Goal: Transaction & Acquisition: Purchase product/service

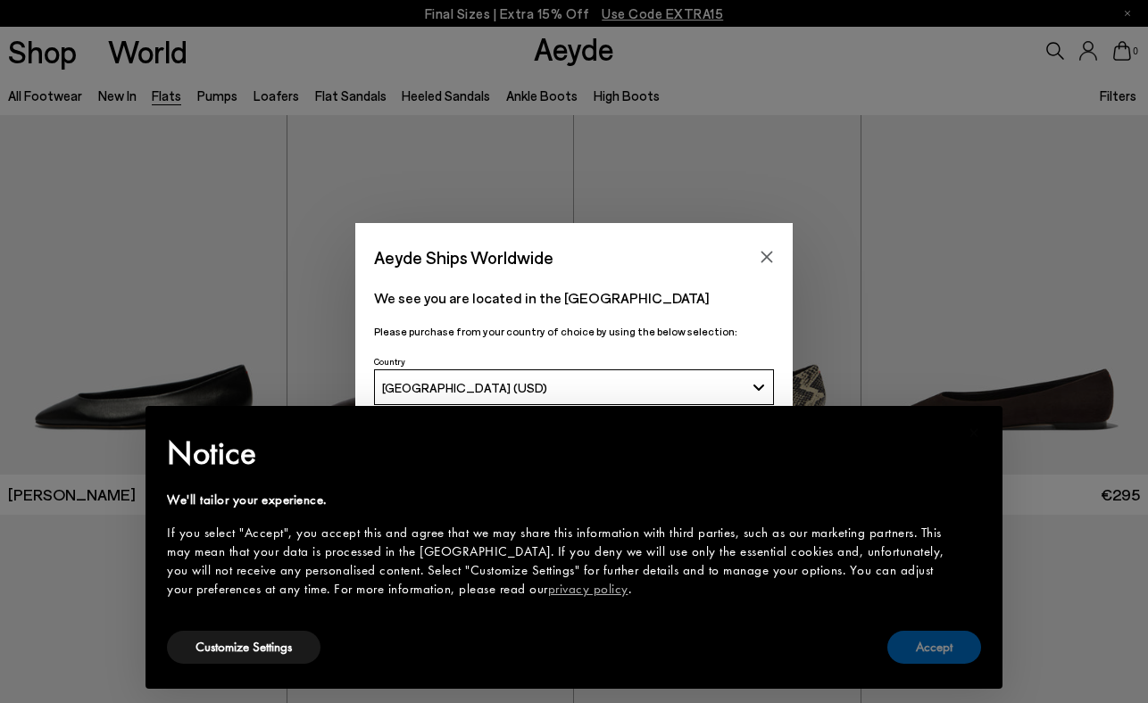
click at [966, 644] on button "Accept" at bounding box center [934, 647] width 94 height 33
click at [770, 263] on icon "Close" at bounding box center [767, 257] width 14 height 14
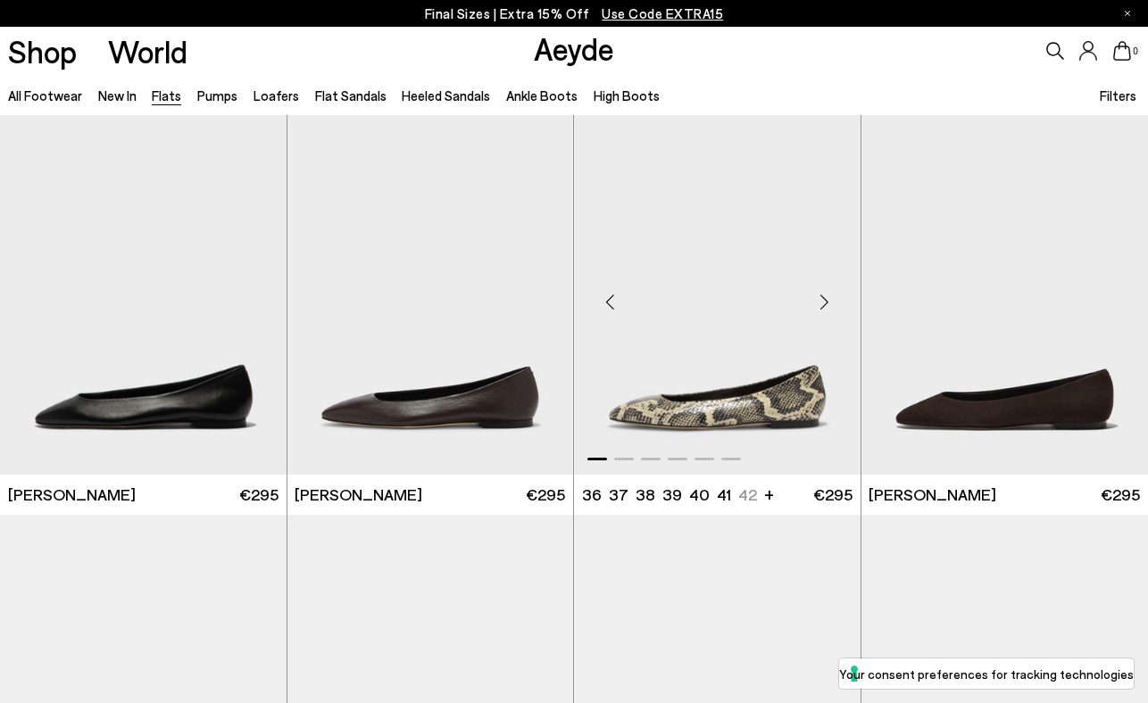
click at [769, 254] on img "1 / 6" at bounding box center [717, 295] width 286 height 360
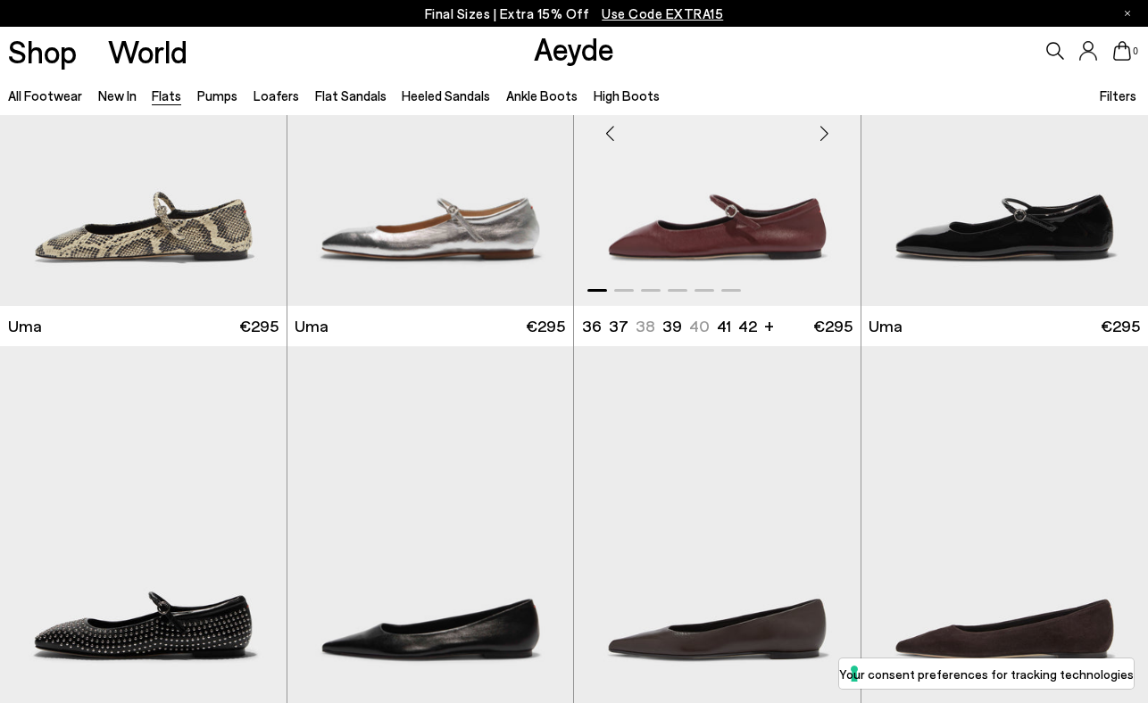
scroll to position [1391, 0]
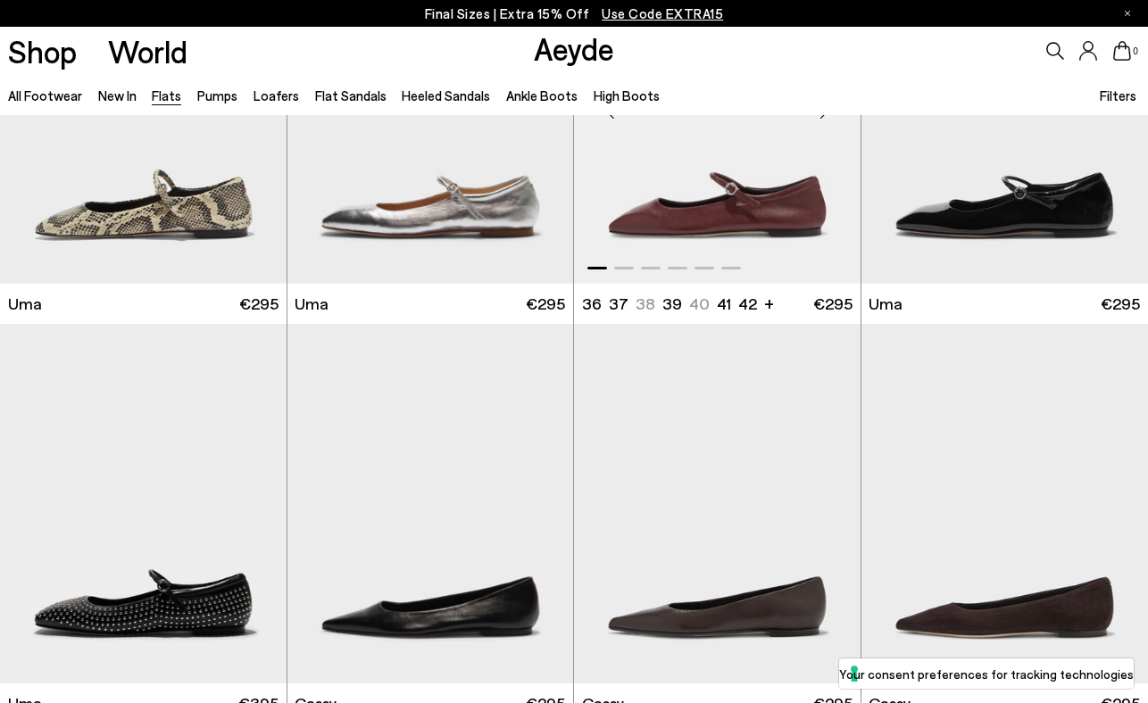
click at [684, 216] on img "1 / 6" at bounding box center [717, 104] width 286 height 360
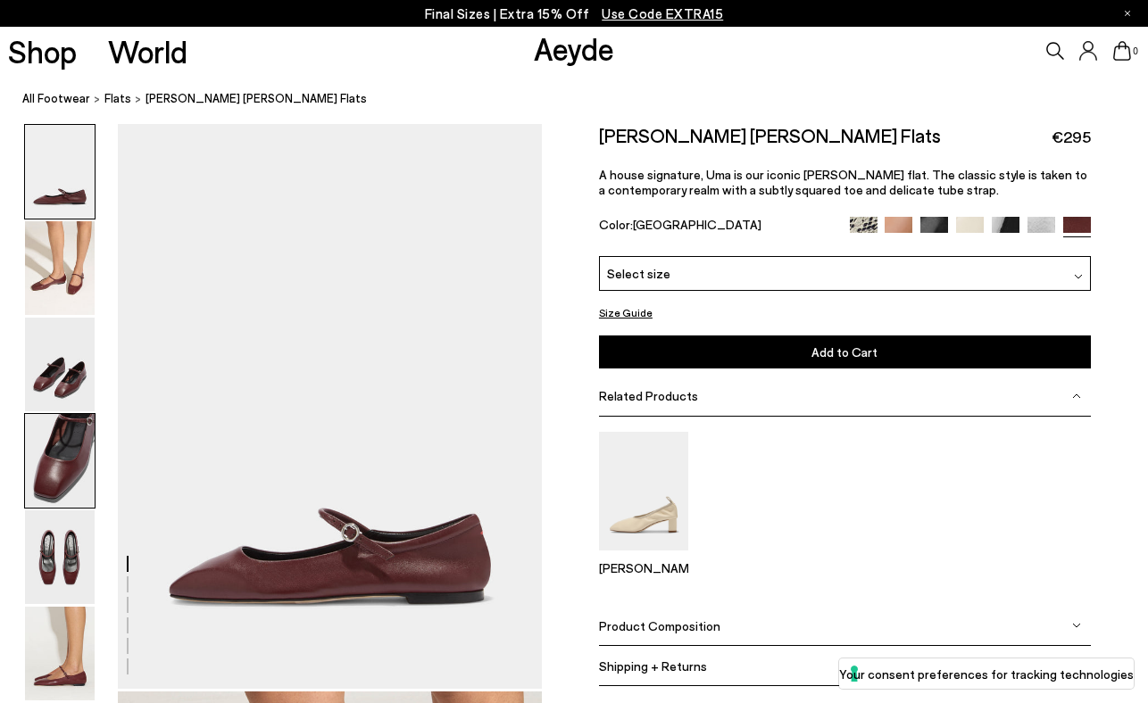
click at [73, 457] on img at bounding box center [60, 461] width 70 height 94
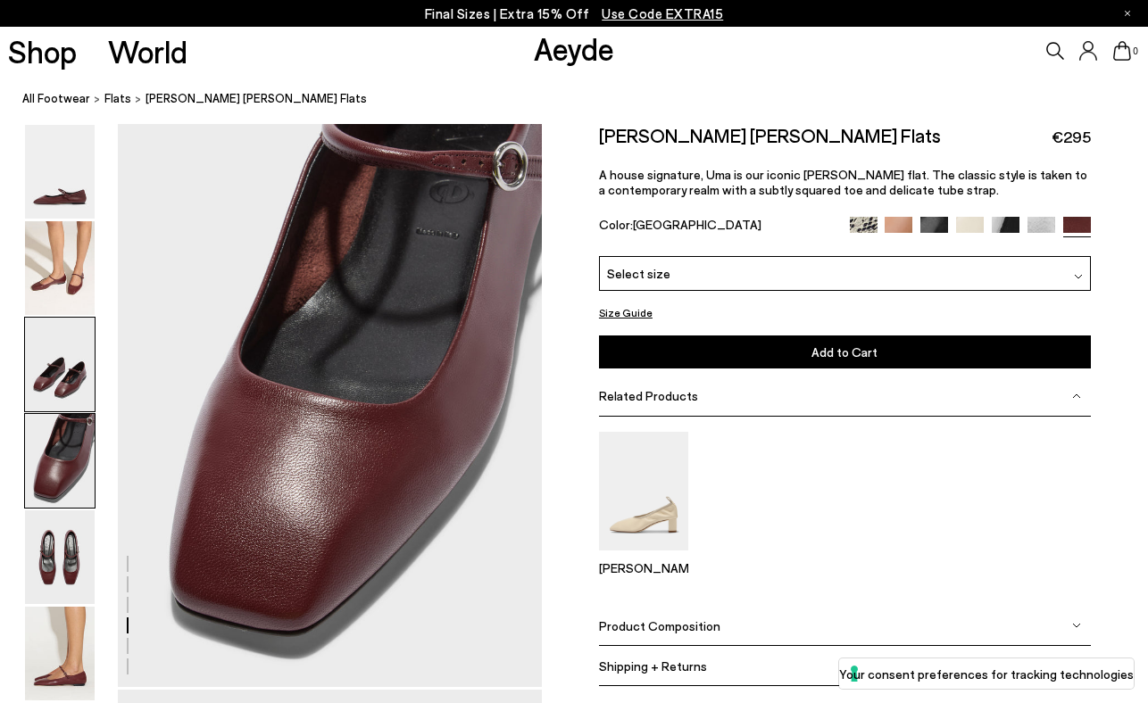
click at [71, 362] on img at bounding box center [60, 365] width 70 height 94
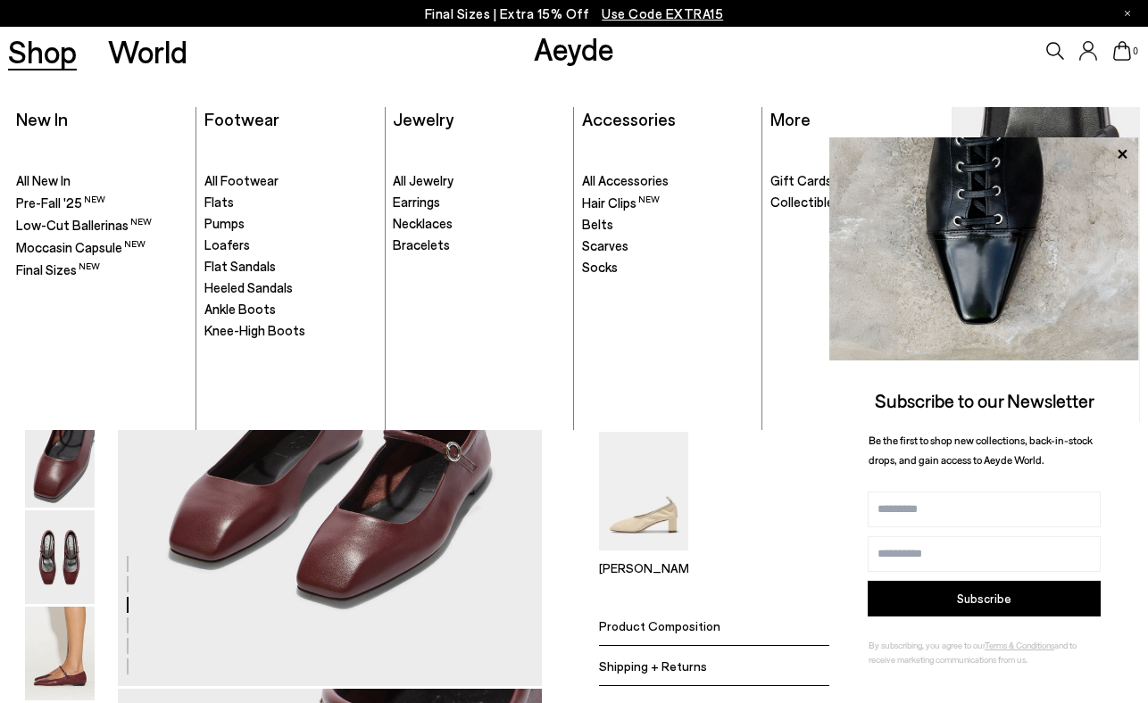
scroll to position [1136, 0]
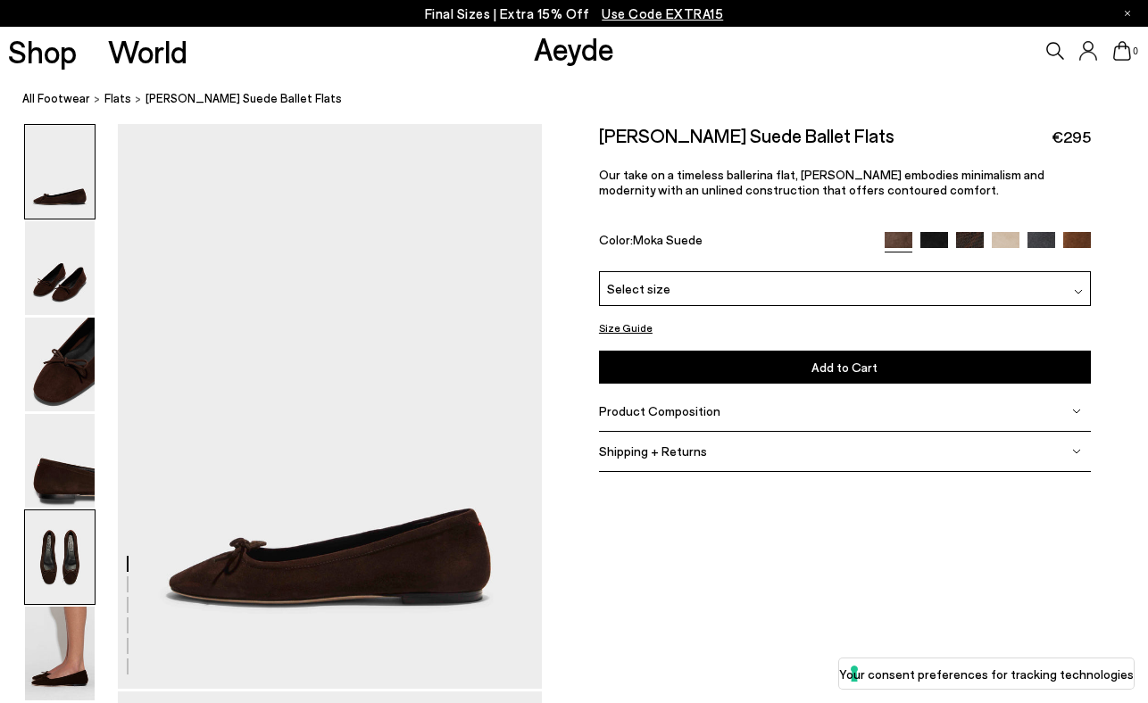
click at [60, 571] on img at bounding box center [60, 558] width 70 height 94
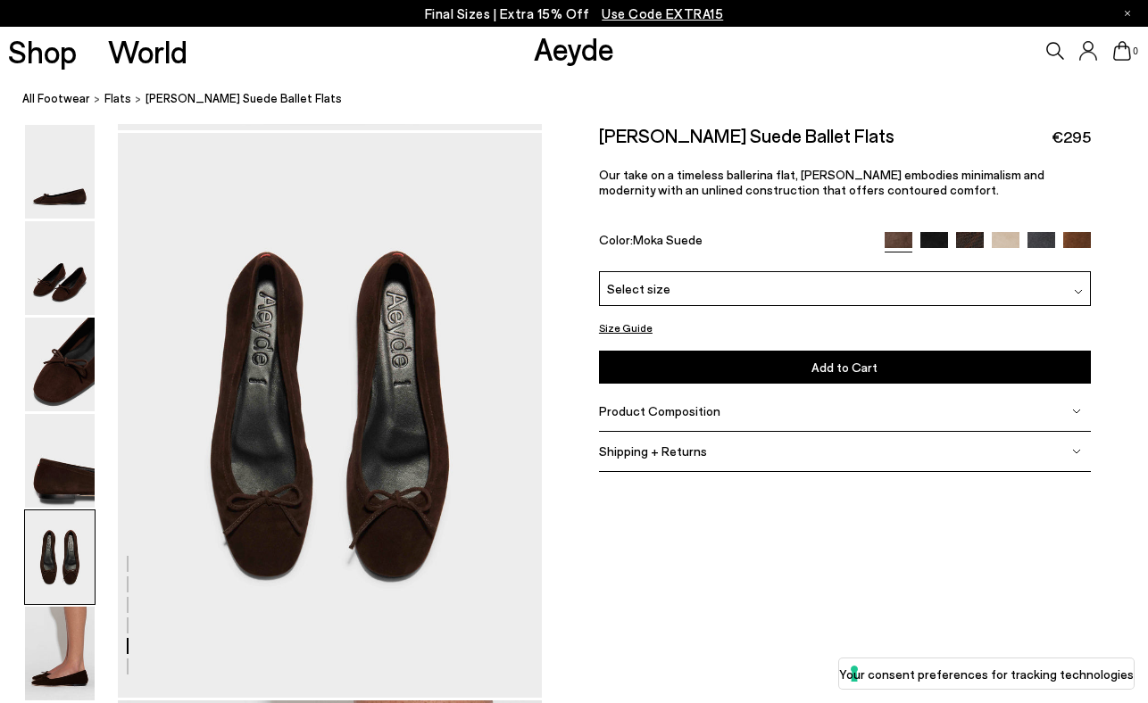
scroll to position [2271, 0]
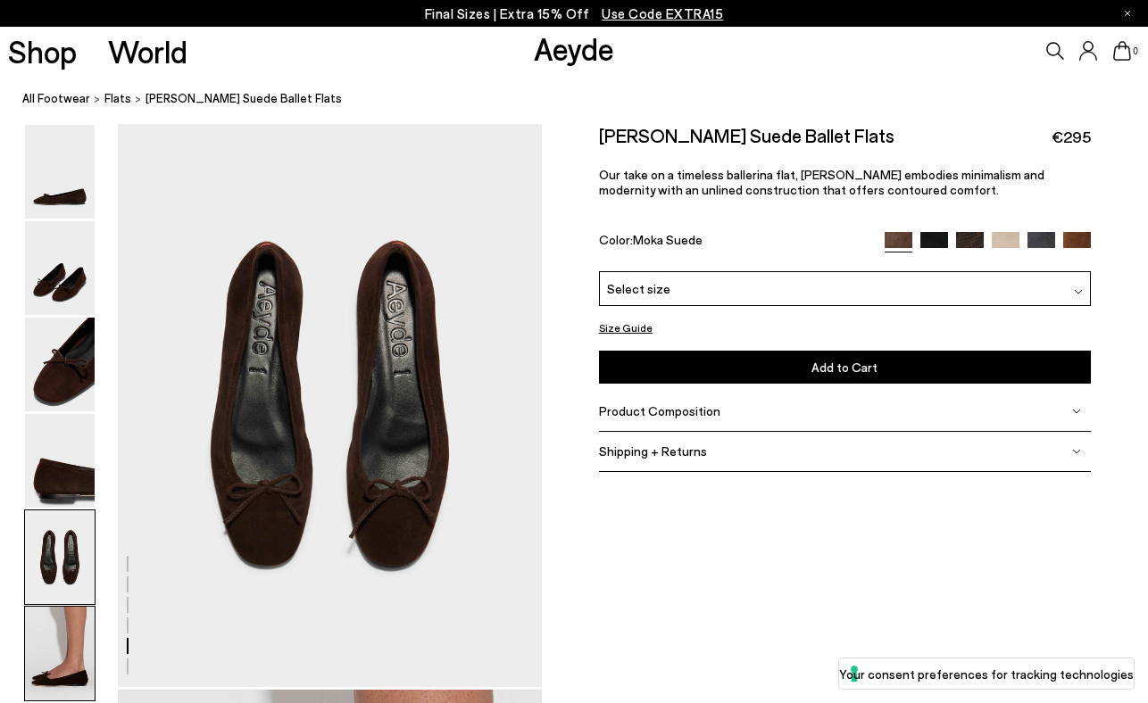
click at [67, 638] on img at bounding box center [60, 654] width 70 height 94
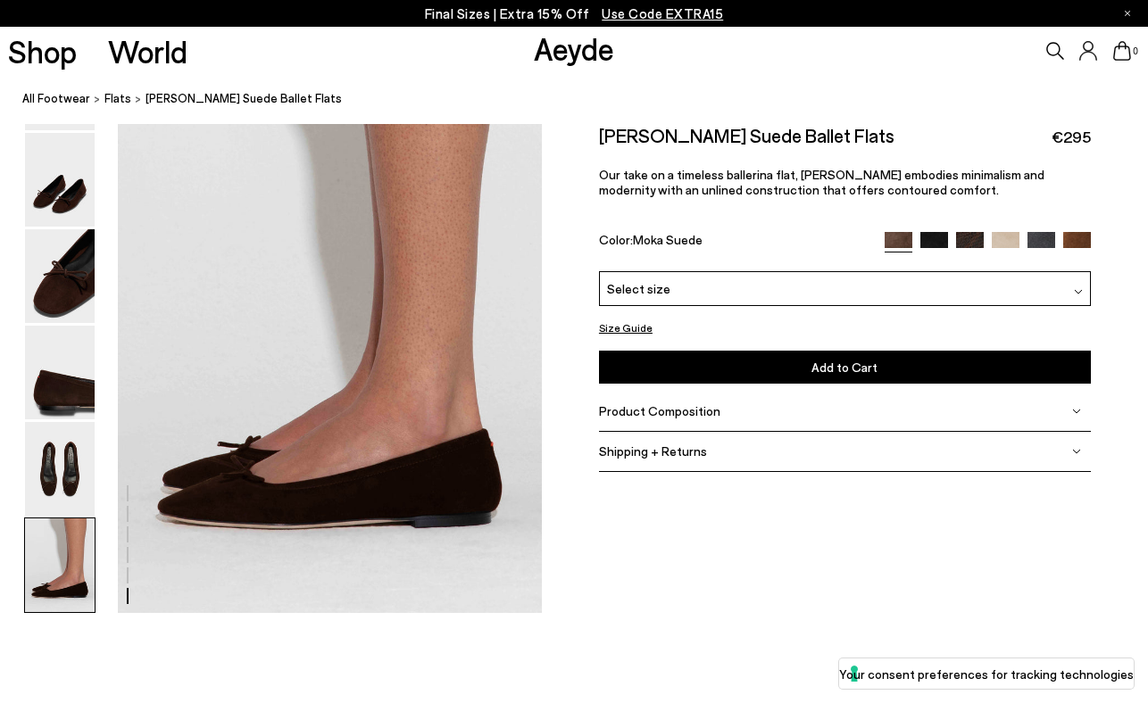
scroll to position [2961, 0]
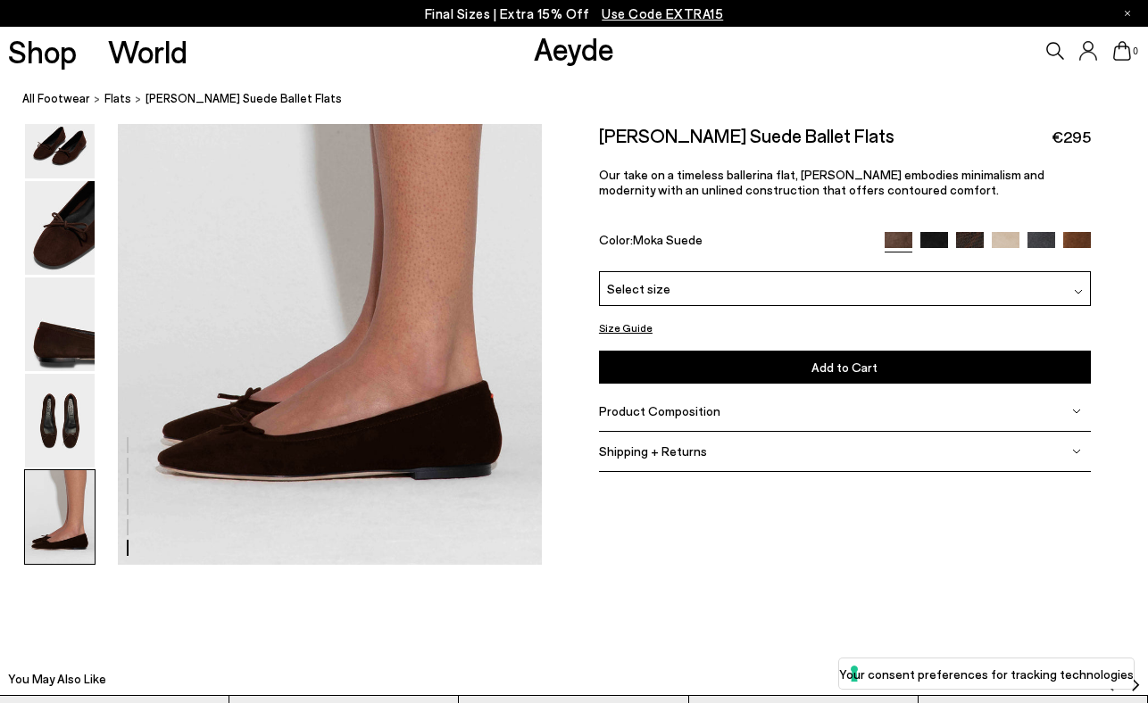
click at [1041, 233] on img at bounding box center [1041, 246] width 28 height 28
